Goal: Task Accomplishment & Management: Understand process/instructions

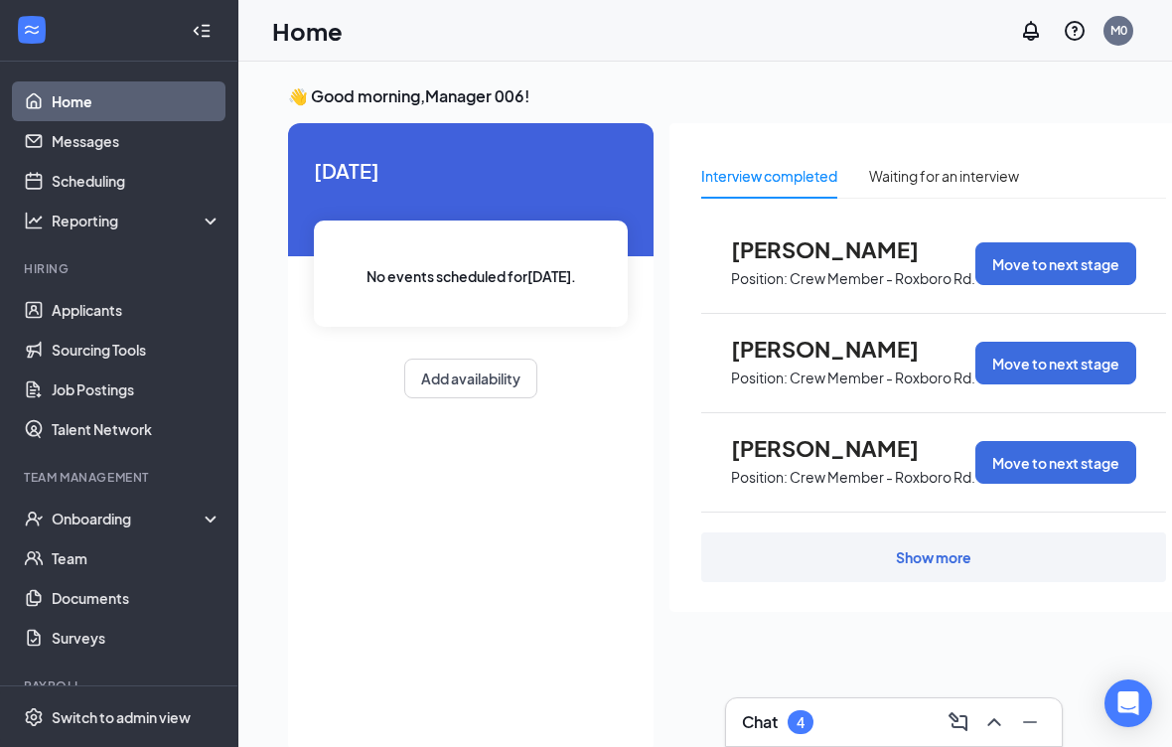
click at [136, 530] on div "Onboarding" at bounding box center [119, 519] width 238 height 40
click at [165, 569] on link "Overview" at bounding box center [137, 558] width 170 height 40
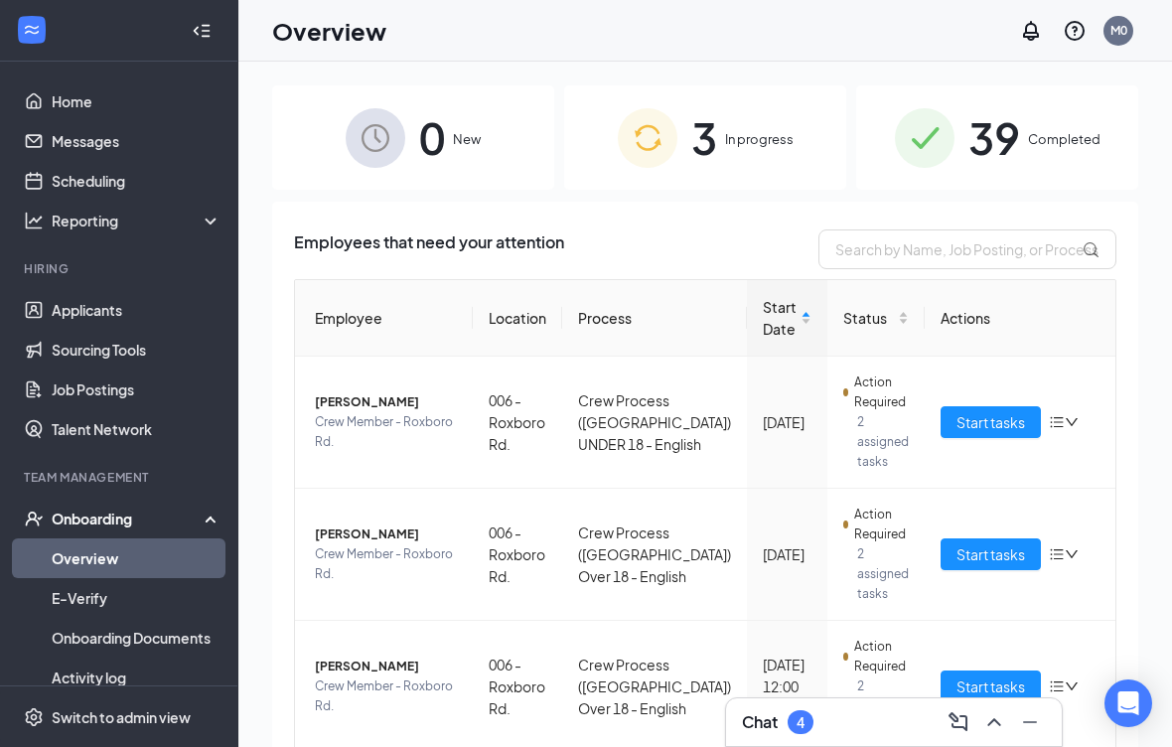
click at [699, 121] on span "3" at bounding box center [704, 137] width 26 height 69
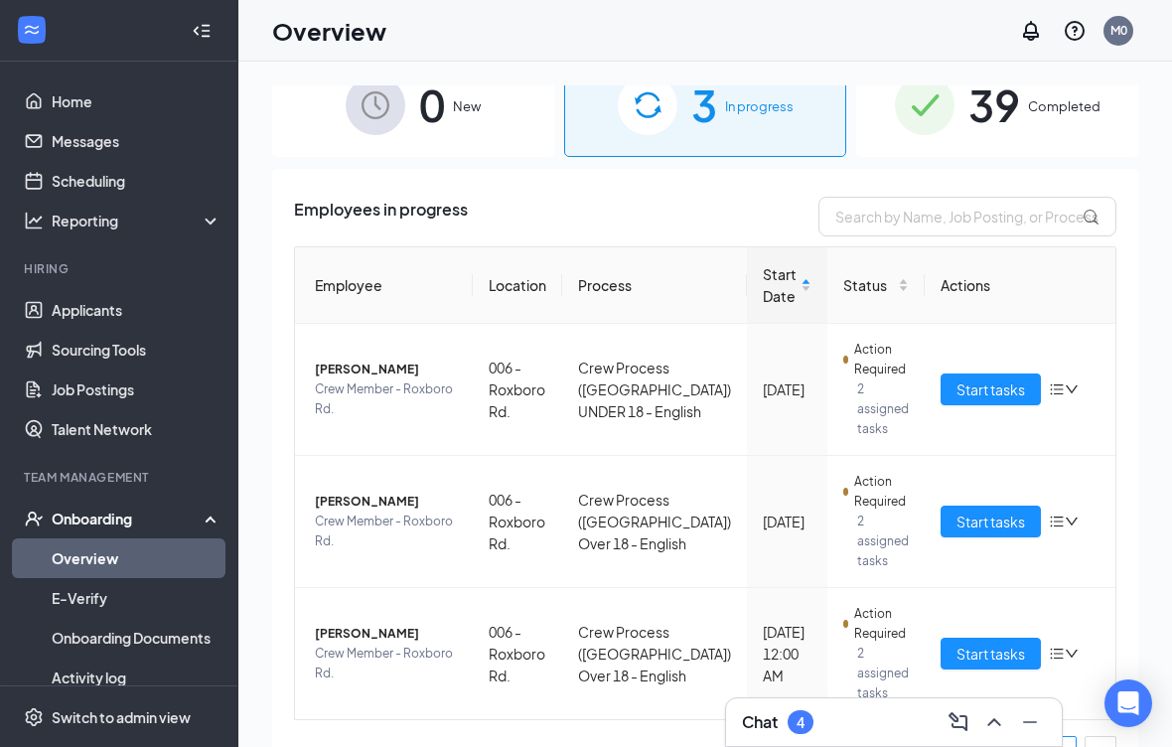
scroll to position [31, 0]
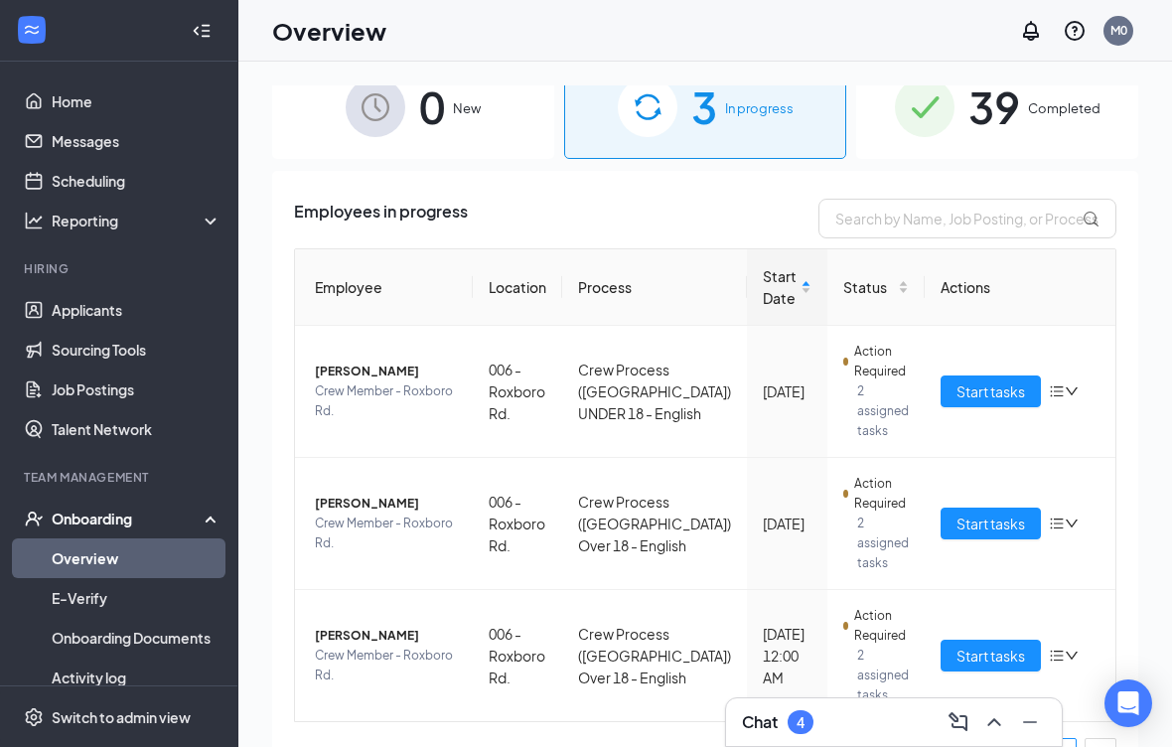
click at [108, 140] on link "Messages" at bounding box center [137, 141] width 170 height 40
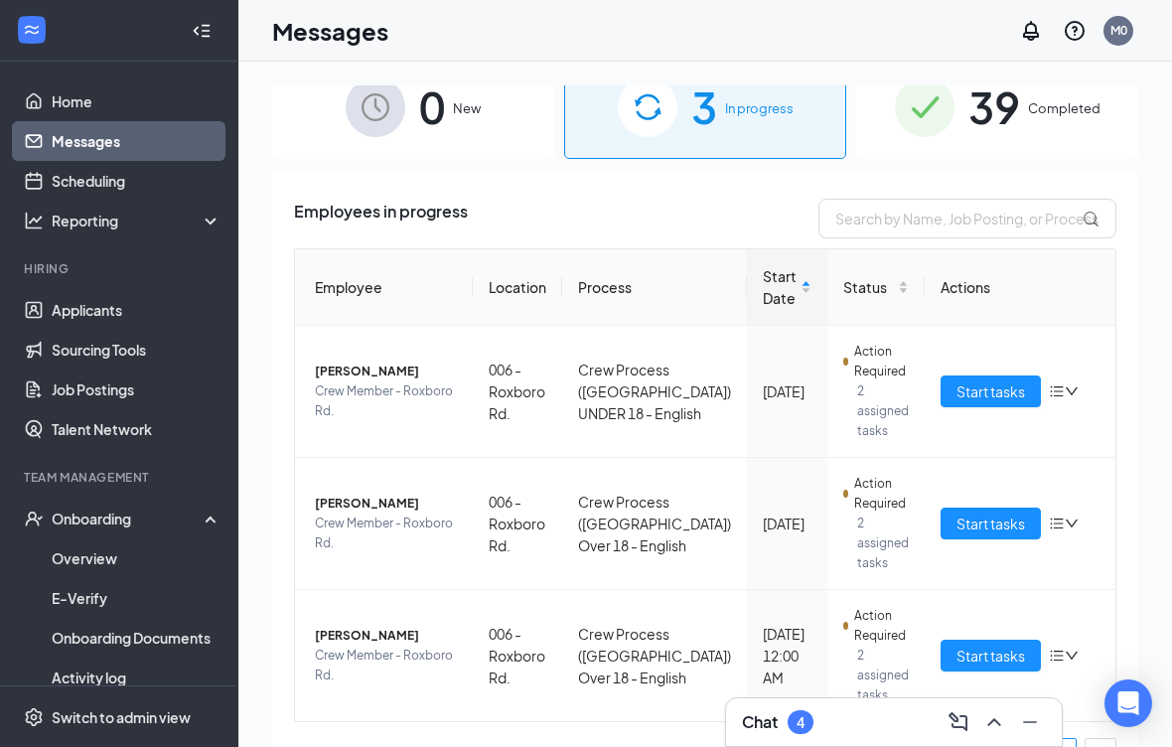
click at [108, 139] on link "Messages" at bounding box center [137, 141] width 170 height 40
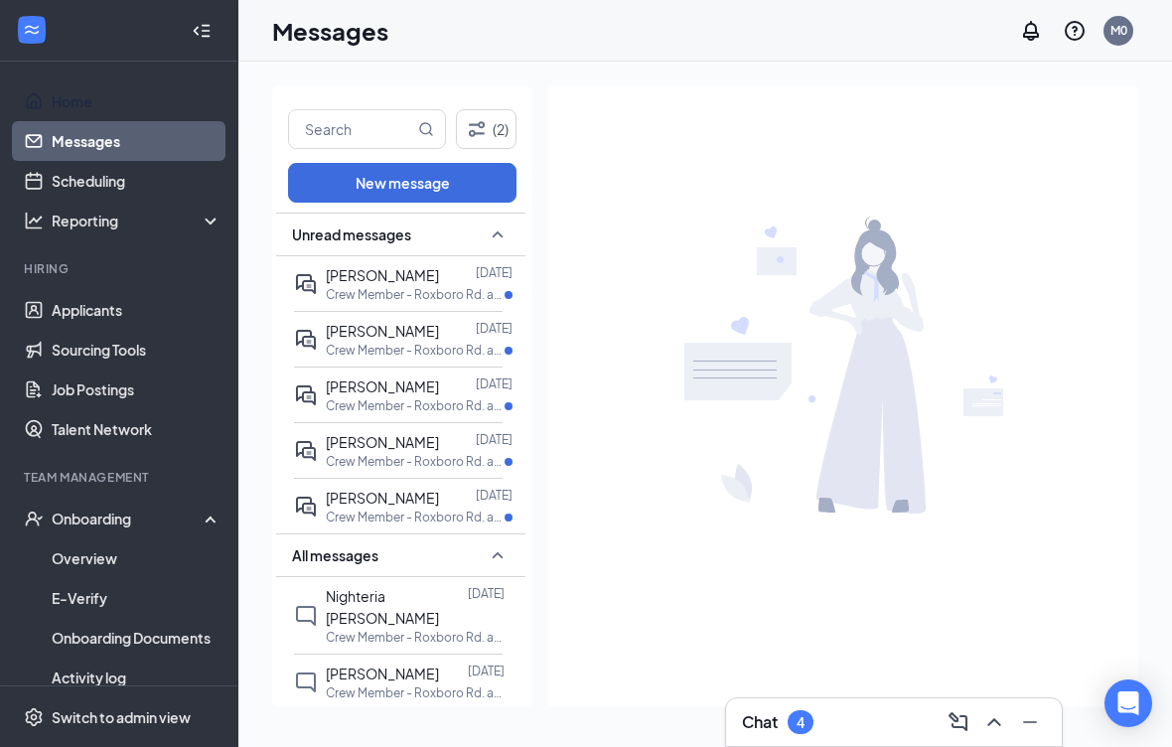
click at [134, 106] on link "Home" at bounding box center [137, 101] width 170 height 40
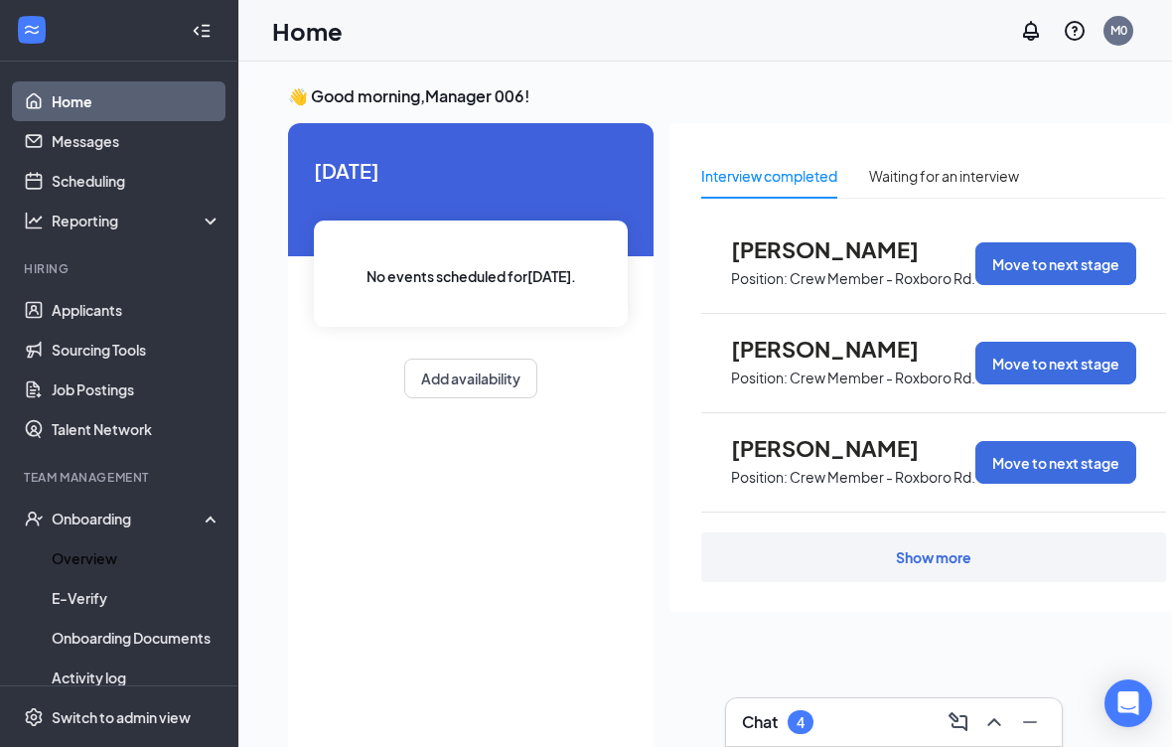
click at [134, 547] on link "Overview" at bounding box center [137, 558] width 170 height 40
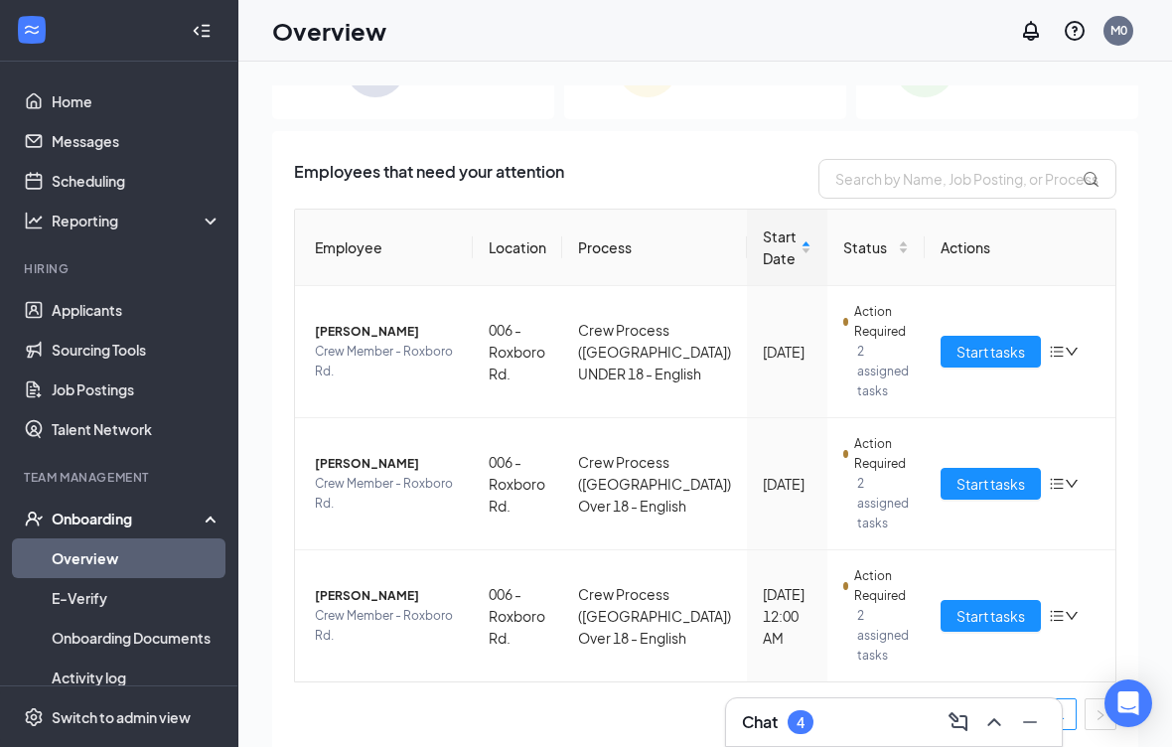
scroll to position [74, 0]
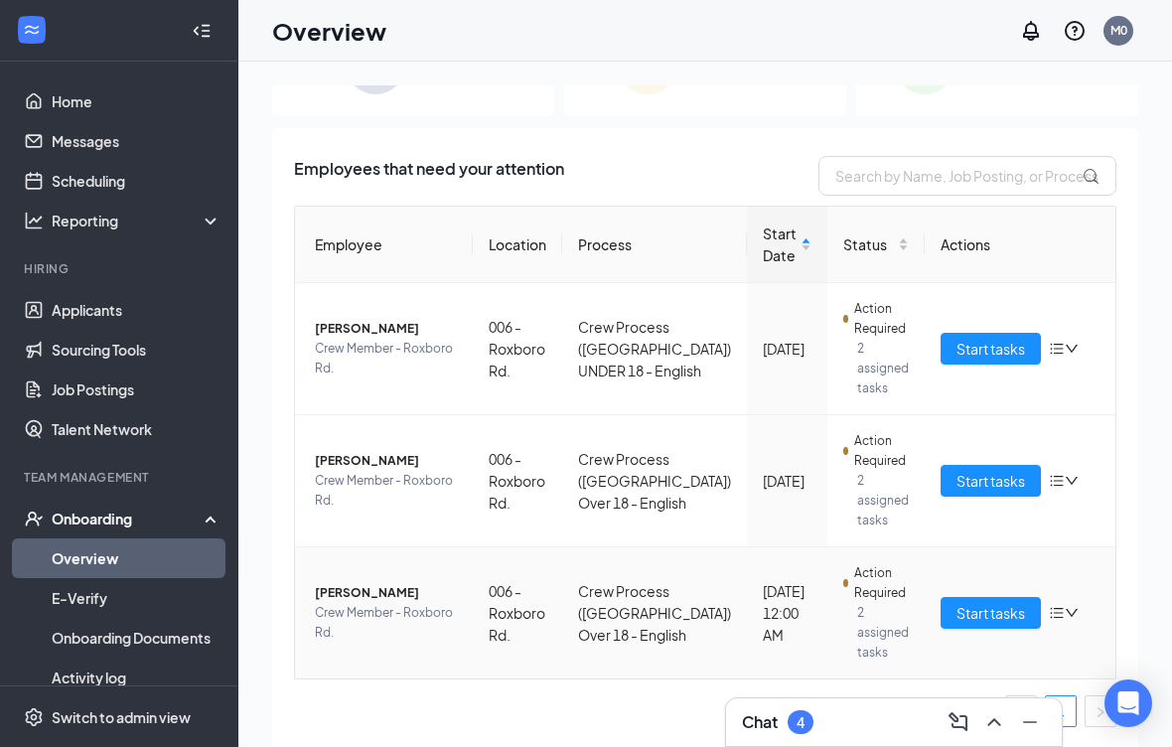
click at [1068, 604] on div "Start tasks" at bounding box center [1020, 613] width 159 height 32
click at [1051, 608] on icon "bars" at bounding box center [1057, 612] width 13 height 11
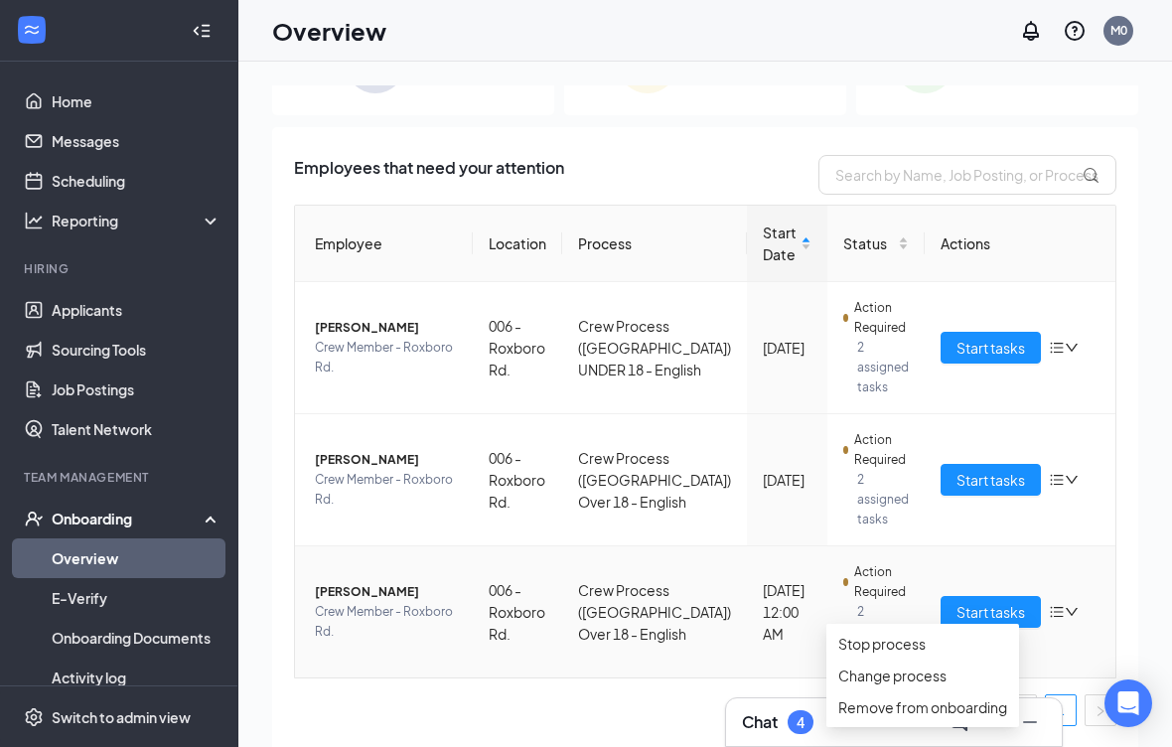
click at [1065, 610] on icon "down" at bounding box center [1072, 612] width 14 height 14
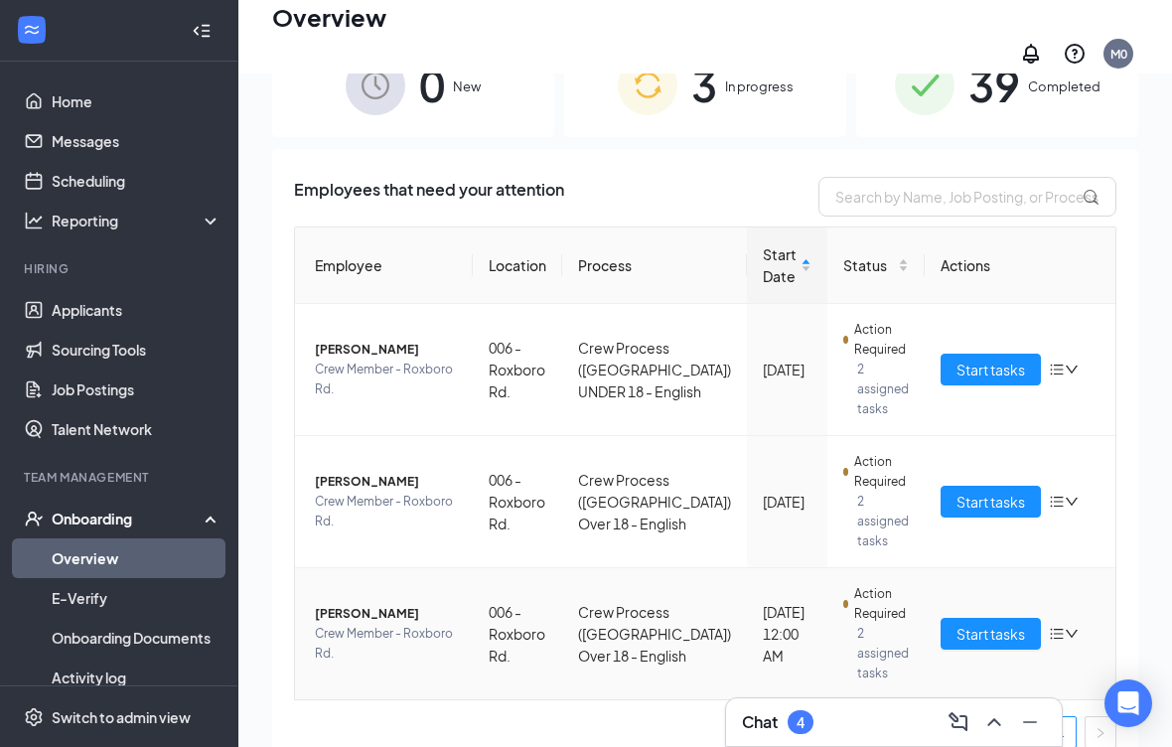
scroll to position [0, 0]
